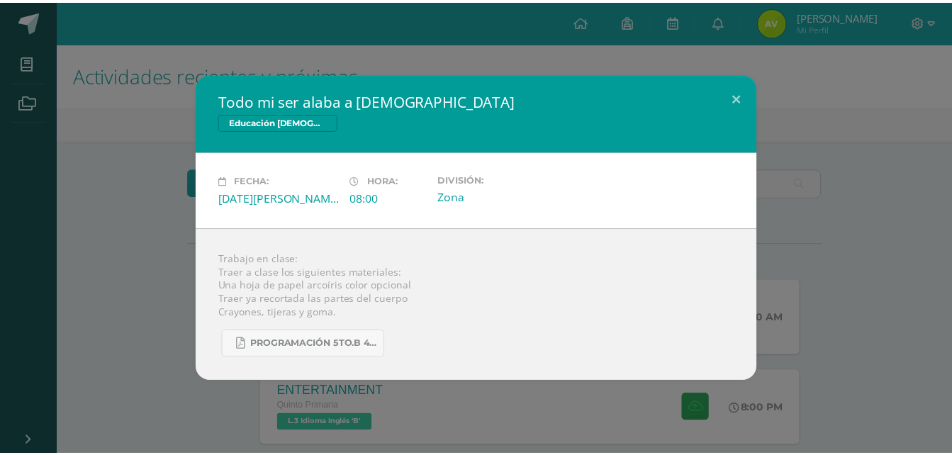
scroll to position [71, 0]
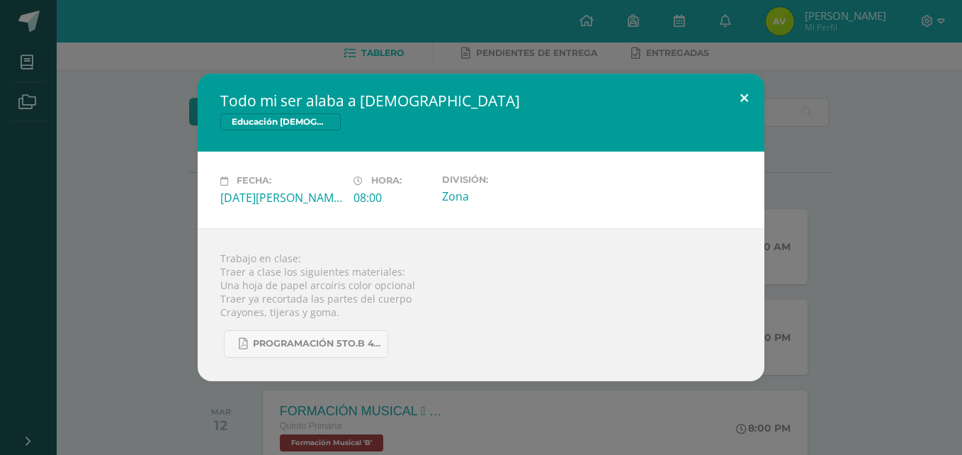
drag, startPoint x: 0, startPoint y: 0, endPoint x: 741, endPoint y: 99, distance: 747.8
click at [741, 99] on button at bounding box center [744, 98] width 40 height 48
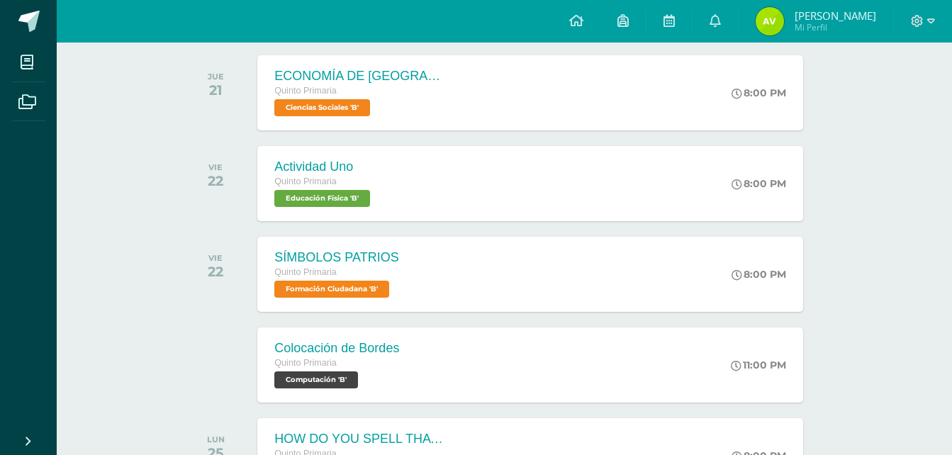
scroll to position [1205, 0]
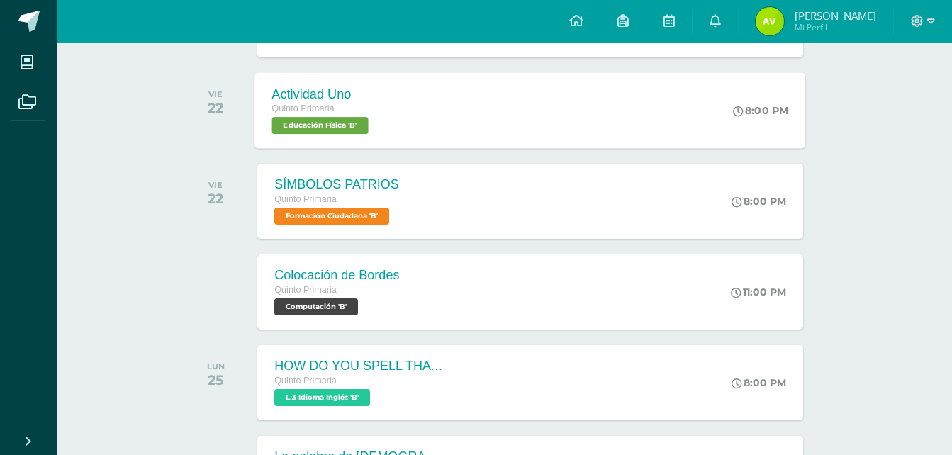
click at [348, 105] on div "Quinto Primaria" at bounding box center [322, 109] width 100 height 16
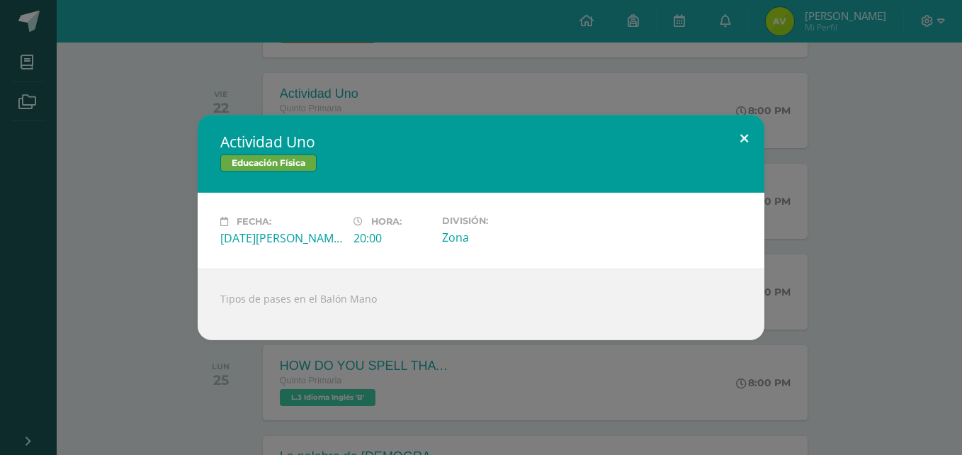
click at [748, 129] on button at bounding box center [744, 139] width 40 height 48
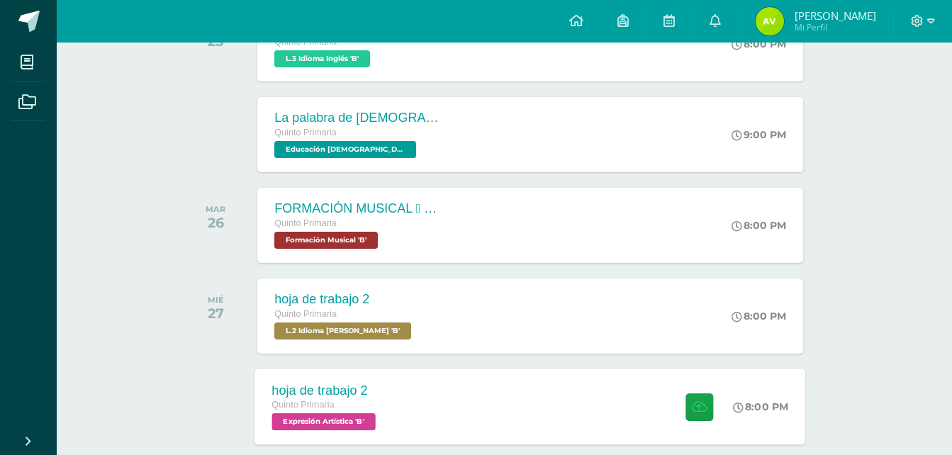
scroll to position [1772, 0]
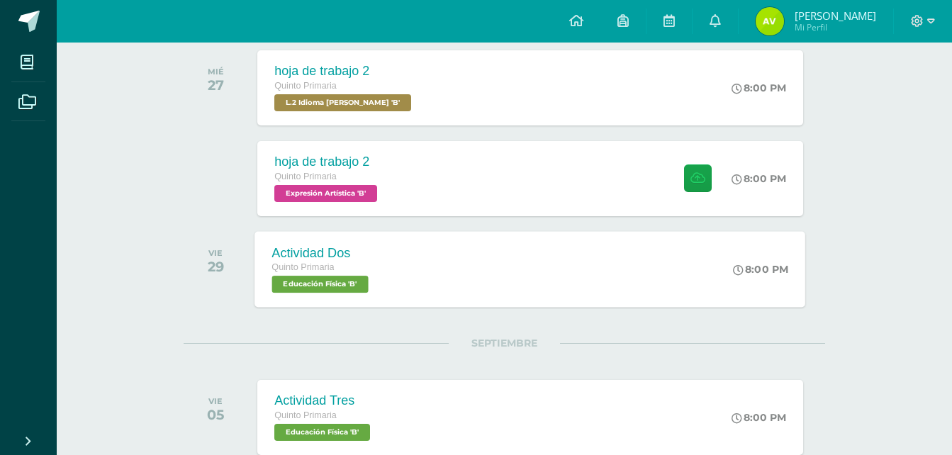
click at [354, 288] on span "Educación Física 'B'" at bounding box center [320, 284] width 96 height 17
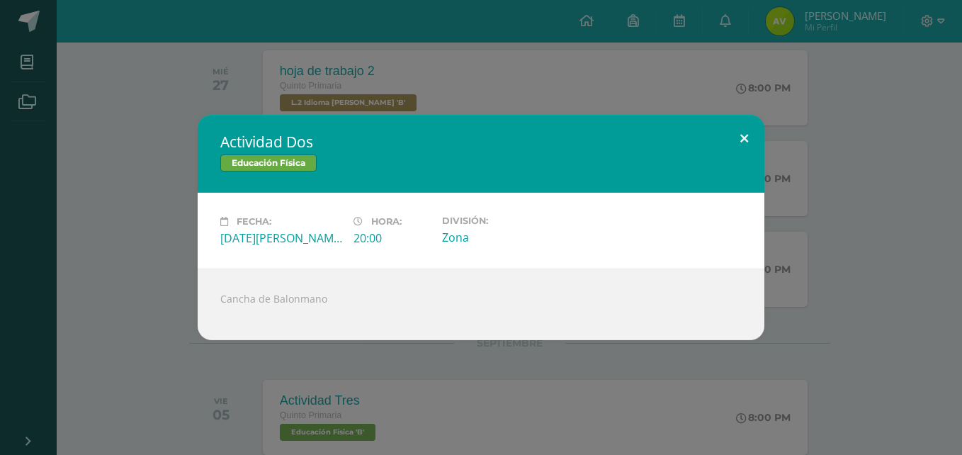
click at [748, 129] on button at bounding box center [744, 139] width 40 height 48
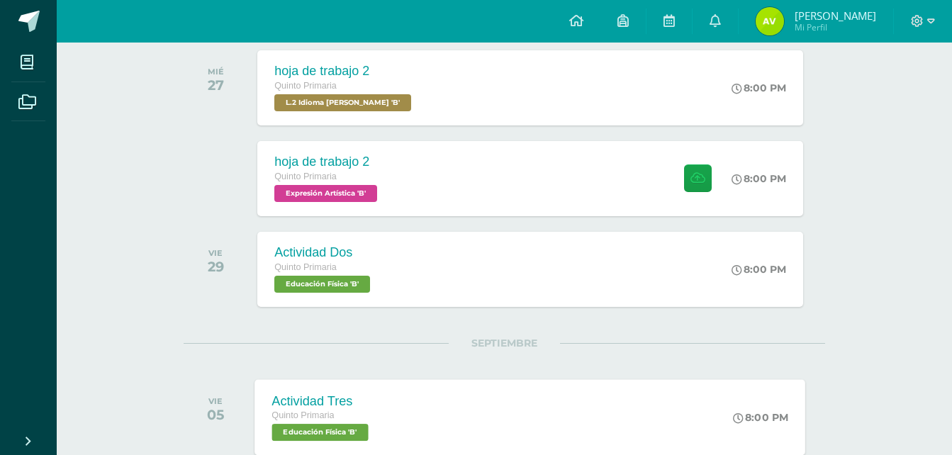
click at [390, 406] on div "Actividad Tres Quinto Primaria Educación Física 'B'" at bounding box center [322, 417] width 135 height 76
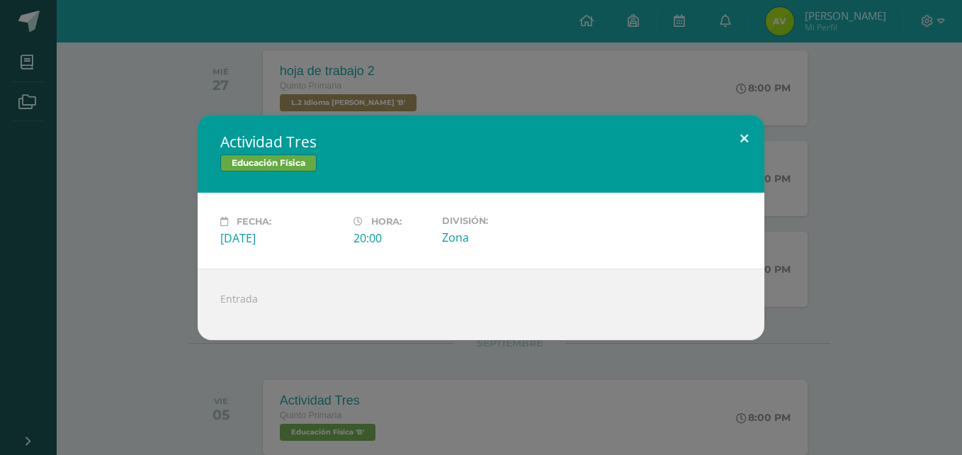
click at [745, 129] on button at bounding box center [744, 139] width 40 height 48
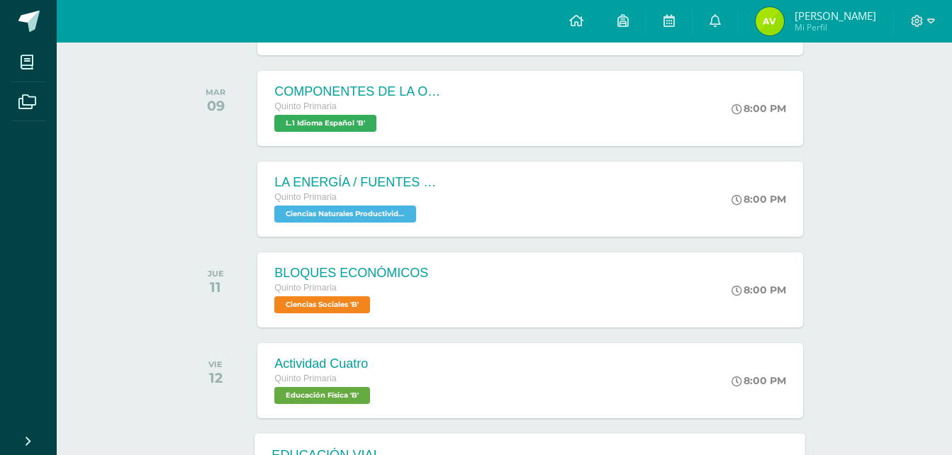
scroll to position [2551, 0]
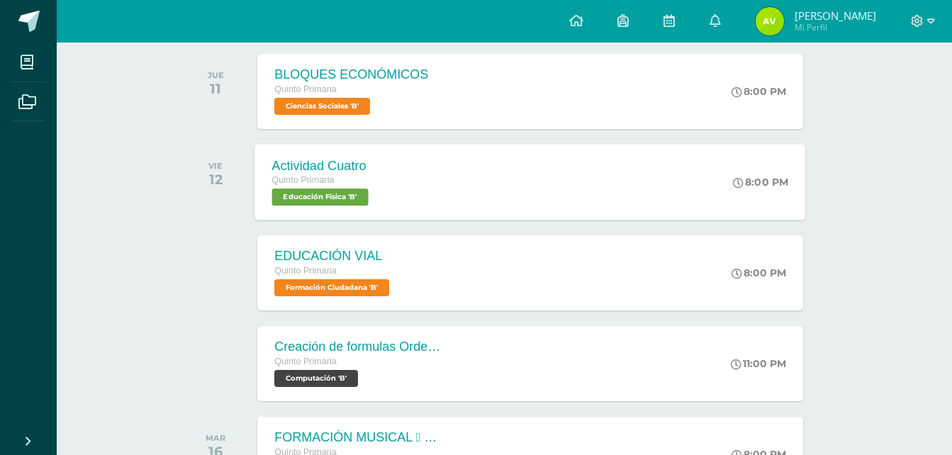
click at [355, 186] on div "Quinto Primaria" at bounding box center [322, 181] width 100 height 16
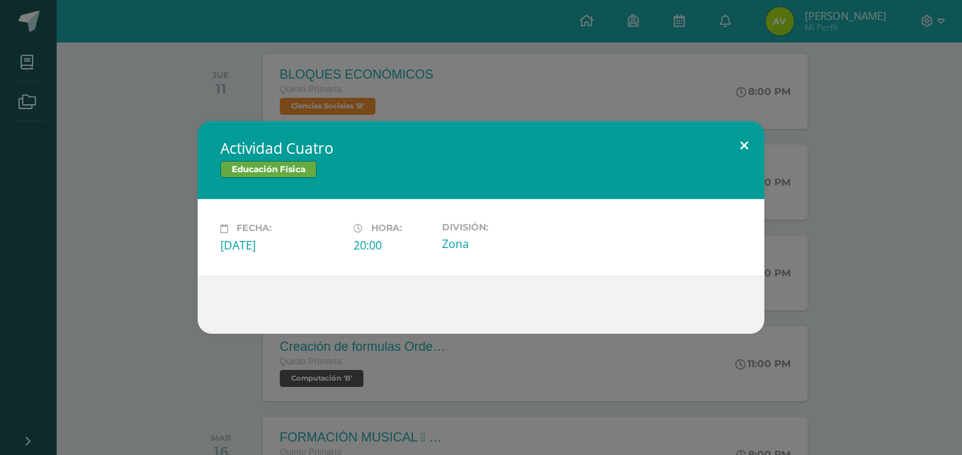
click at [743, 147] on button at bounding box center [744, 145] width 40 height 48
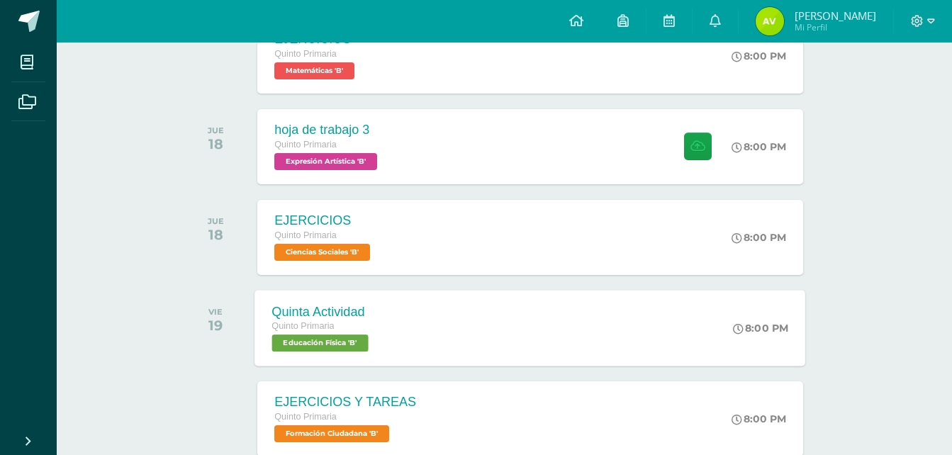
scroll to position [3401, 0]
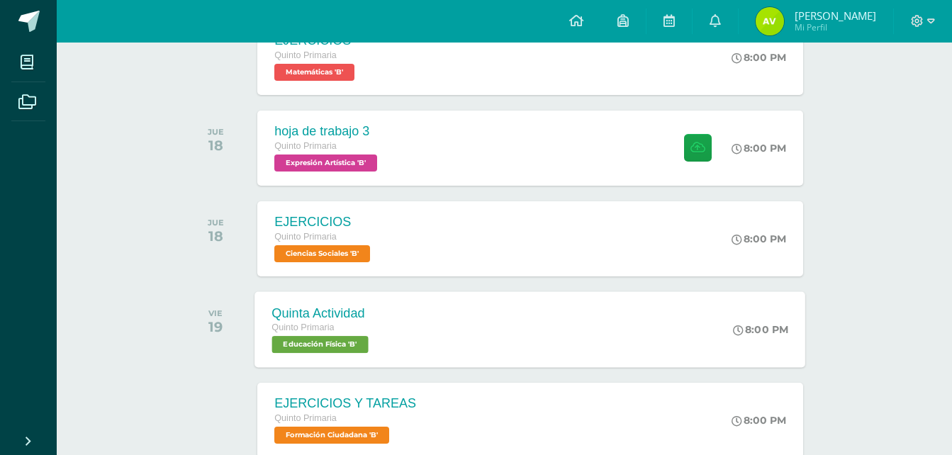
click at [412, 324] on div "Quinta Actividad Quinto Primaria Educación Física 'B' 8:00 PM Quinta Actividad …" at bounding box center [530, 329] width 551 height 76
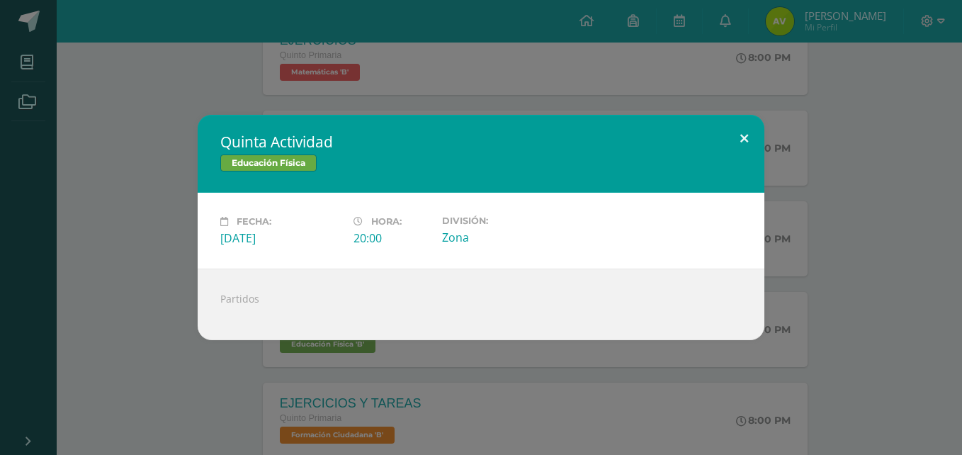
click at [748, 135] on button at bounding box center [744, 139] width 40 height 48
